Goal: Transaction & Acquisition: Purchase product/service

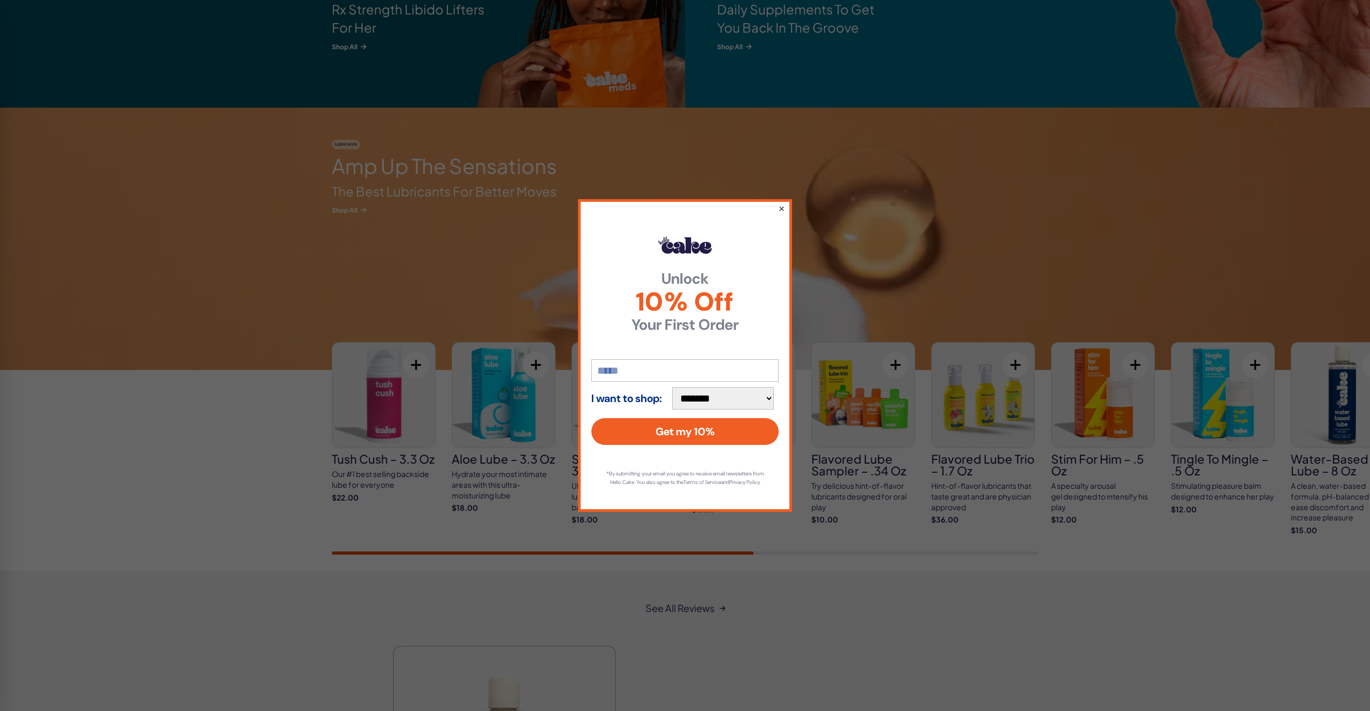
click at [780, 203] on button "×" at bounding box center [781, 208] width 7 height 13
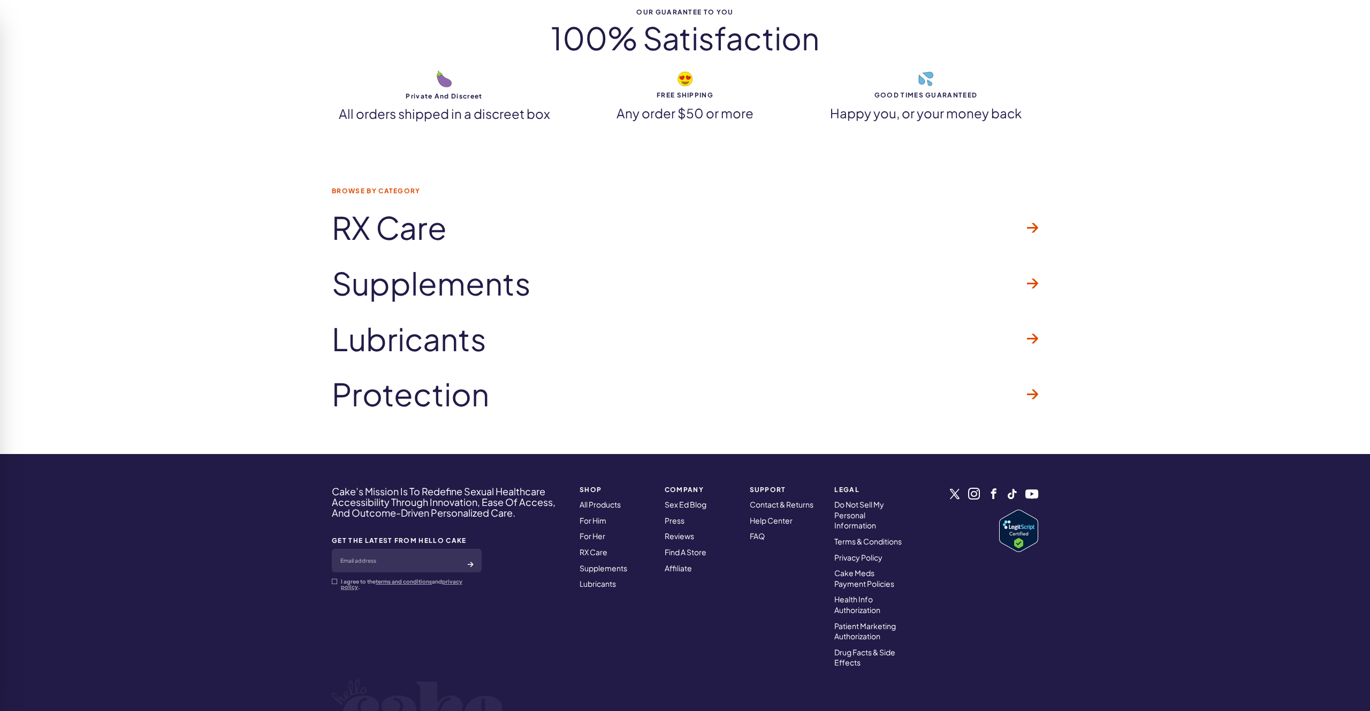
scroll to position [3129, 0]
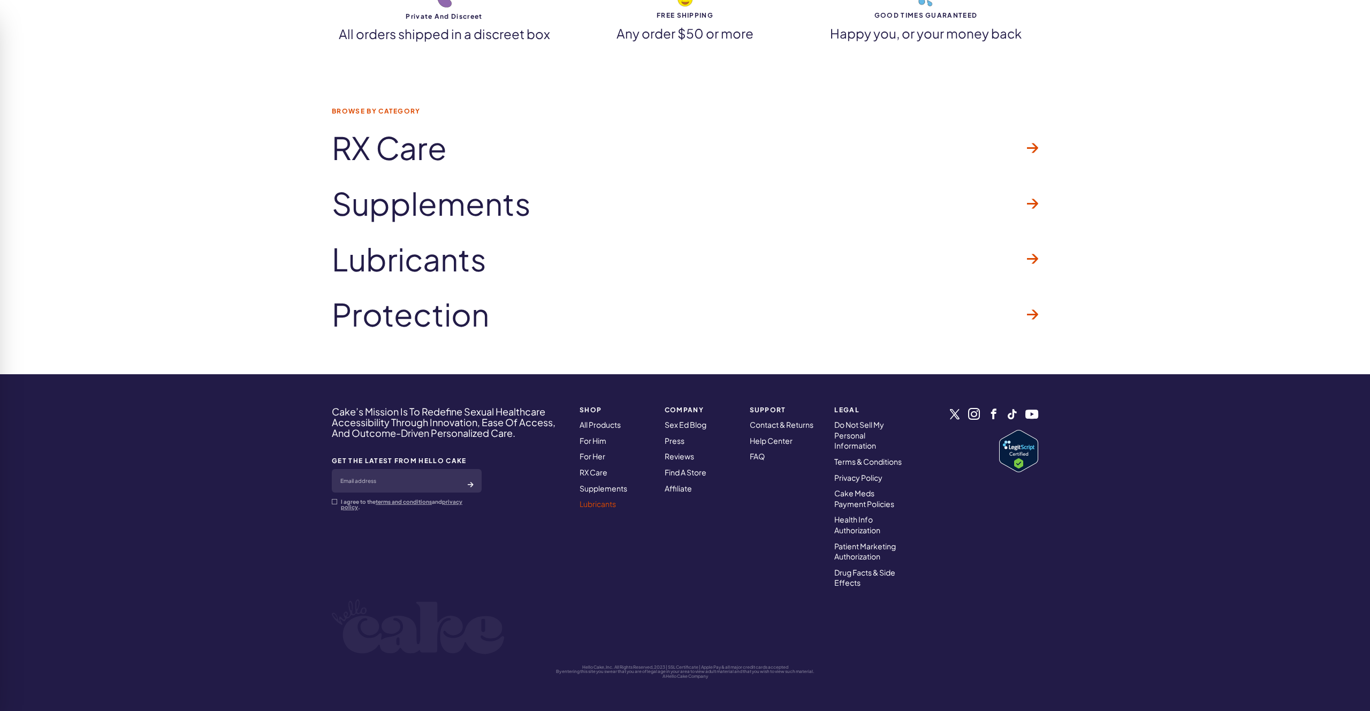
click at [599, 505] on link "Lubricants" at bounding box center [597, 504] width 36 height 10
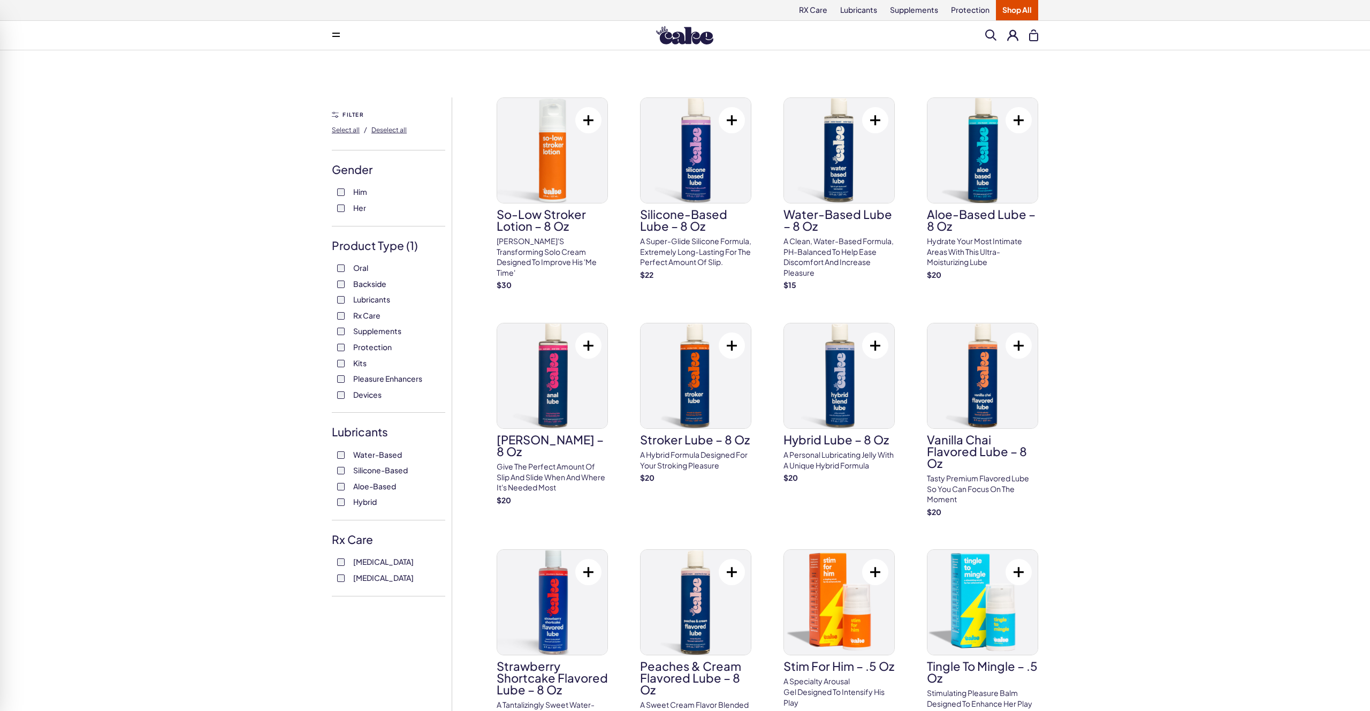
click at [375, 398] on span "Devices" at bounding box center [367, 394] width 28 height 14
